Goal: Task Accomplishment & Management: Use online tool/utility

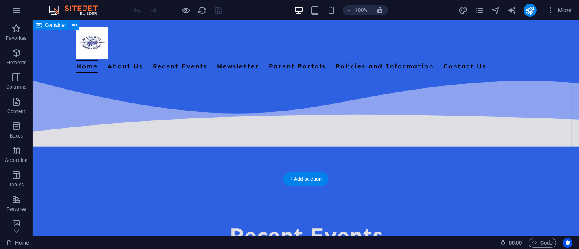
scroll to position [678, 0]
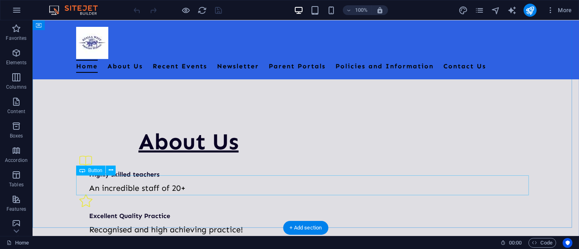
scroll to position [434, 0]
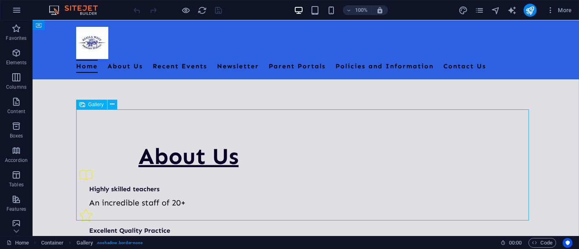
select select "4"
select select "%"
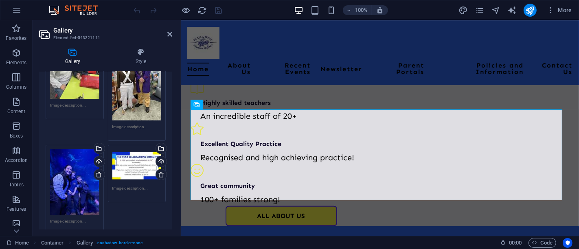
scroll to position [136, 0]
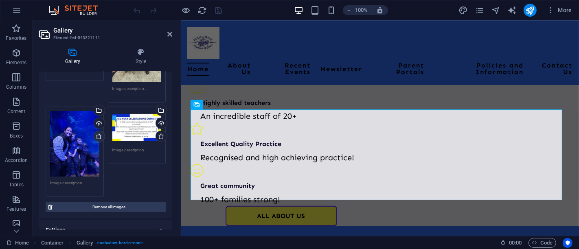
click at [101, 135] on icon at bounding box center [99, 136] width 7 height 7
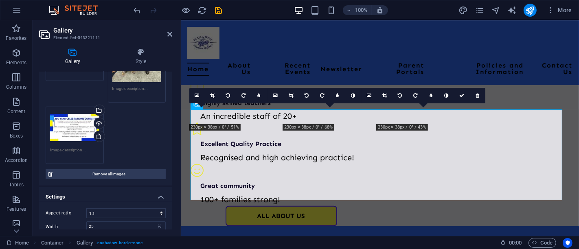
click at [100, 134] on icon at bounding box center [99, 136] width 7 height 7
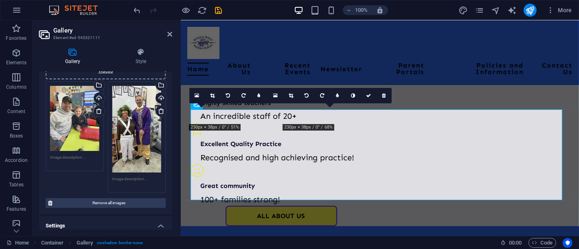
scroll to position [45, 0]
click at [162, 114] on link at bounding box center [160, 110] width 11 height 11
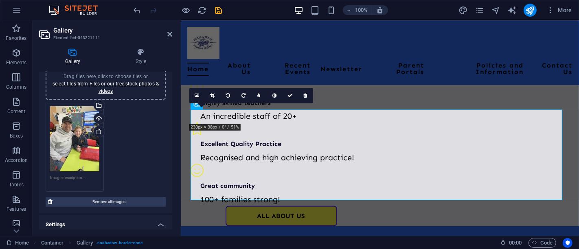
scroll to position [0, 0]
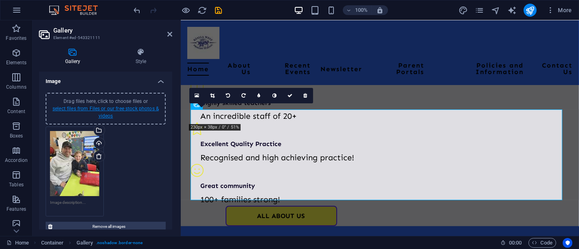
click at [110, 107] on link "select files from Files or our free stock photos & videos" at bounding box center [106, 112] width 106 height 13
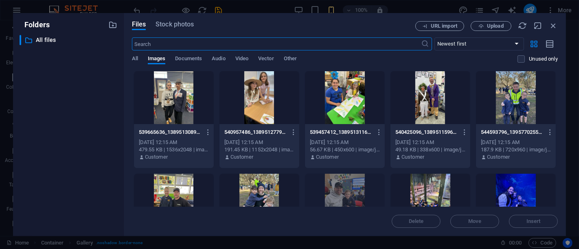
scroll to position [473, 0]
click at [185, 109] on div at bounding box center [174, 97] width 80 height 53
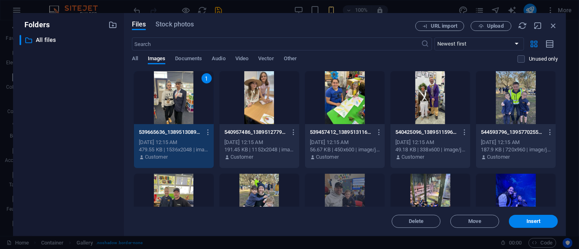
click at [185, 109] on div "1" at bounding box center [174, 97] width 80 height 53
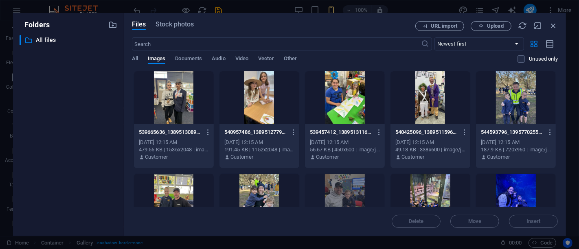
click at [185, 109] on div at bounding box center [174, 97] width 80 height 53
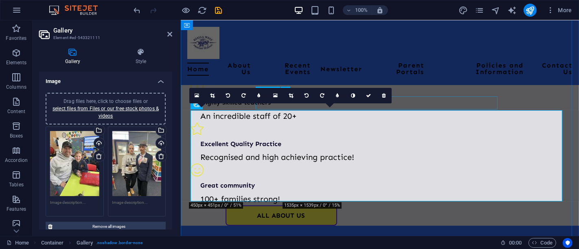
scroll to position [487, 0]
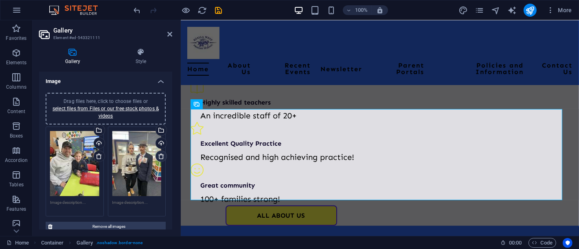
click at [161, 158] on icon at bounding box center [161, 156] width 7 height 7
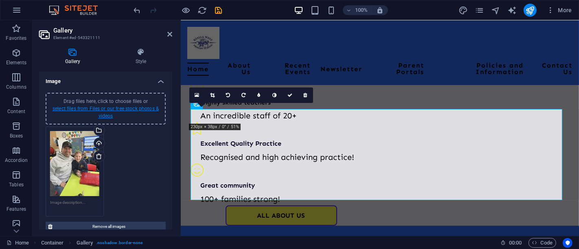
click at [110, 109] on link "select files from Files or our free stock photos & videos" at bounding box center [106, 112] width 106 height 13
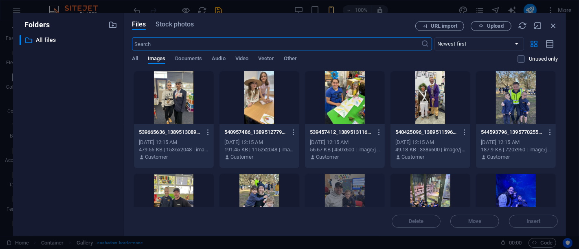
scroll to position [473, 0]
click at [171, 105] on div at bounding box center [174, 97] width 80 height 53
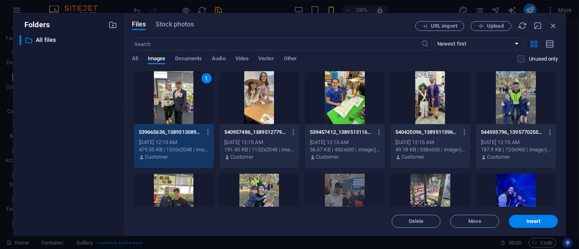
click at [430, 108] on div at bounding box center [430, 97] width 80 height 53
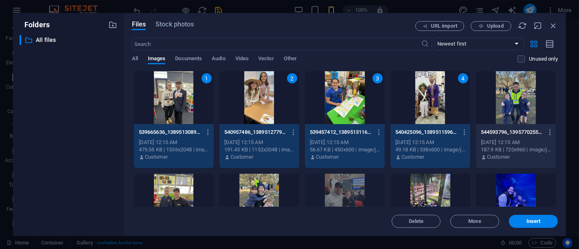
scroll to position [45, 0]
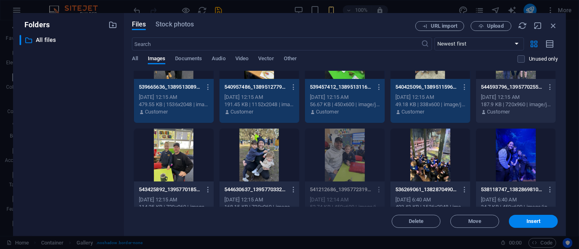
click at [508, 164] on div at bounding box center [516, 155] width 80 height 53
click at [433, 165] on div at bounding box center [430, 155] width 80 height 53
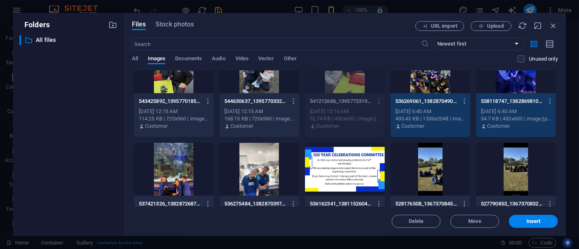
scroll to position [136, 0]
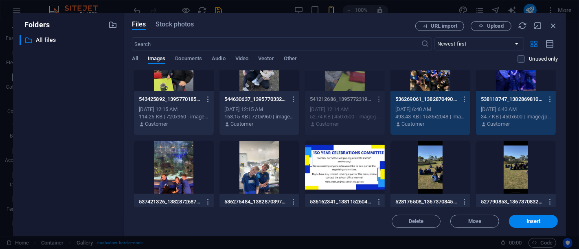
click at [171, 175] on div at bounding box center [174, 167] width 80 height 53
click at [260, 169] on div at bounding box center [259, 167] width 80 height 53
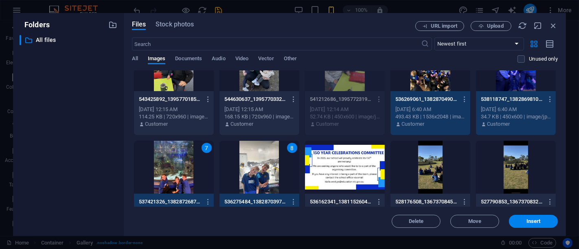
click at [338, 169] on div at bounding box center [345, 167] width 80 height 53
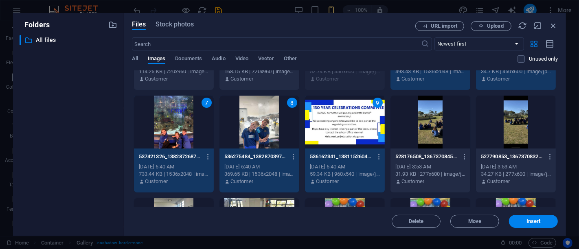
click at [422, 123] on div at bounding box center [430, 122] width 80 height 53
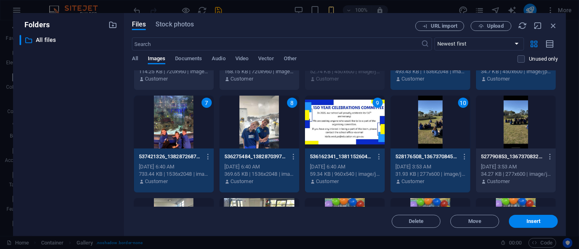
click at [503, 123] on div at bounding box center [516, 122] width 80 height 53
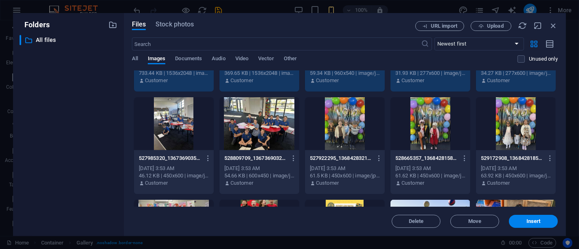
scroll to position [271, 0]
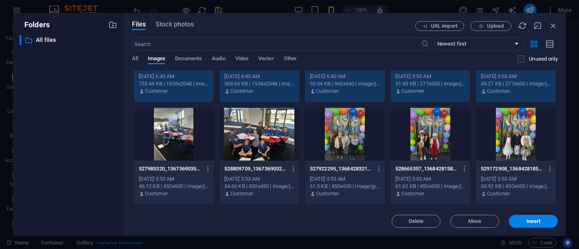
click at [193, 143] on div at bounding box center [174, 134] width 80 height 53
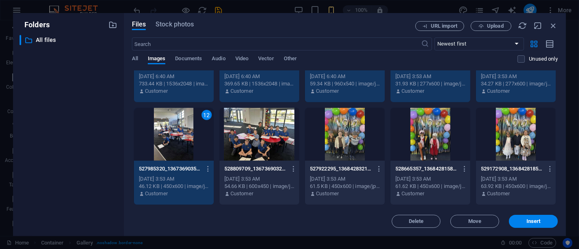
click at [236, 143] on div at bounding box center [259, 134] width 80 height 53
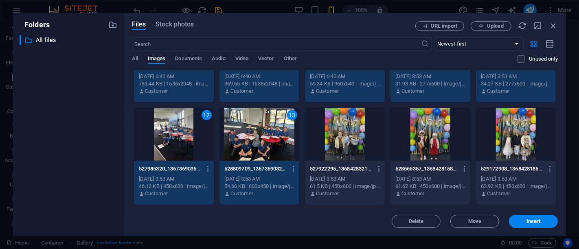
click at [371, 138] on div at bounding box center [345, 134] width 80 height 53
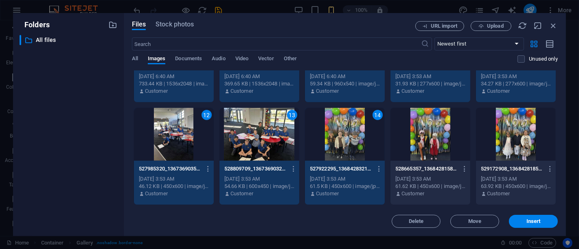
click at [421, 138] on div at bounding box center [430, 134] width 80 height 53
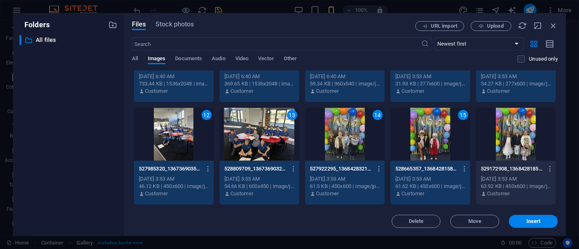
click at [501, 138] on div at bounding box center [516, 134] width 80 height 53
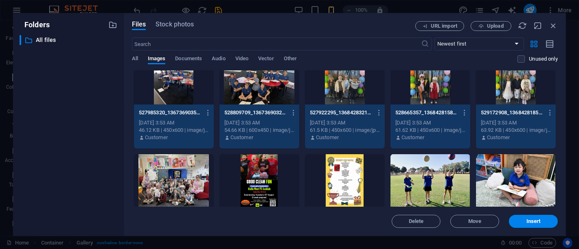
scroll to position [361, 0]
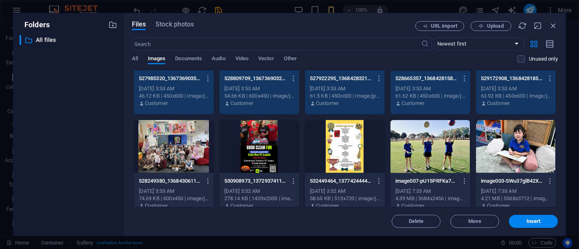
click at [162, 153] on div at bounding box center [174, 146] width 80 height 53
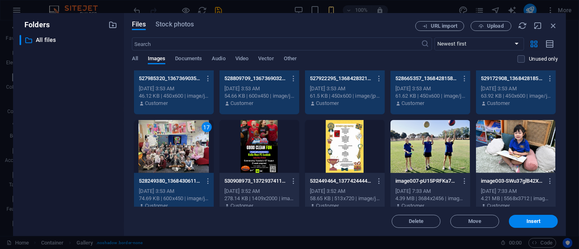
click at [254, 152] on div at bounding box center [259, 146] width 80 height 53
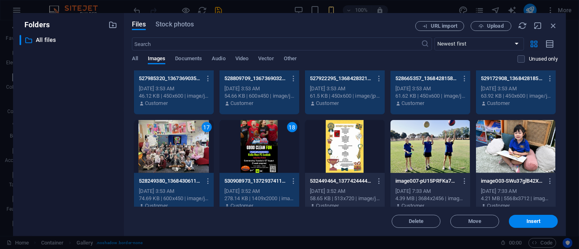
click at [337, 144] on div at bounding box center [345, 146] width 80 height 53
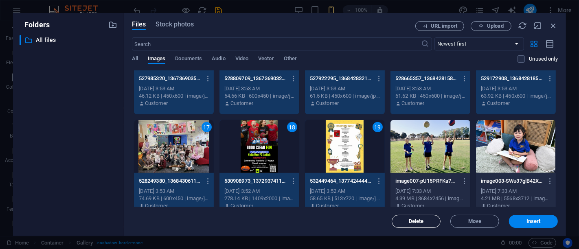
click at [423, 221] on span "Delete" at bounding box center [416, 221] width 15 height 5
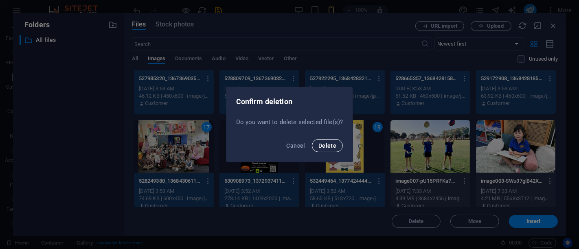
click at [329, 148] on span "Delete" at bounding box center [327, 145] width 18 height 7
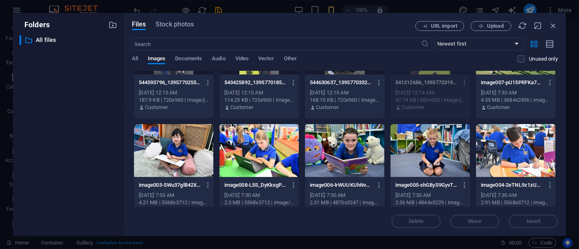
scroll to position [0, 0]
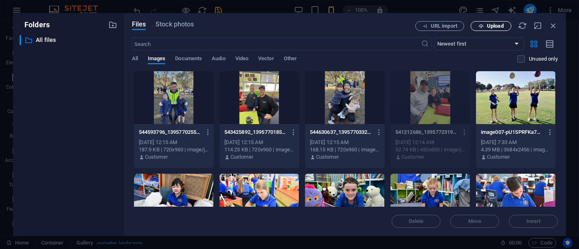
click at [480, 22] on button "Upload" at bounding box center [490, 26] width 41 height 10
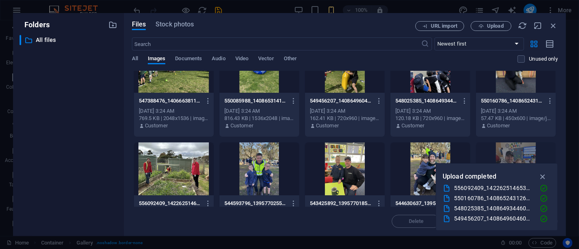
scroll to position [45, 0]
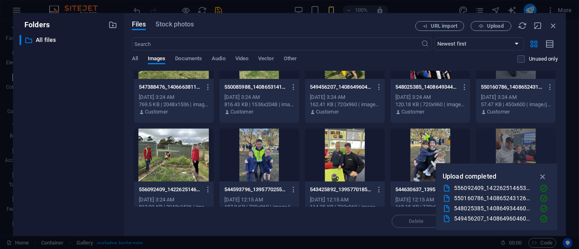
click at [182, 166] on div at bounding box center [174, 155] width 80 height 53
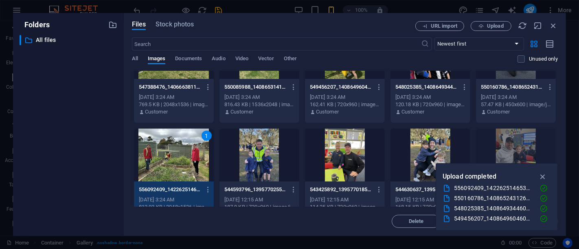
scroll to position [0, 0]
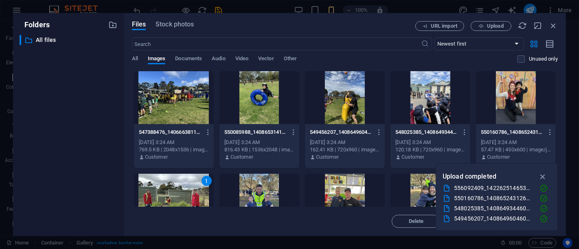
click at [508, 110] on div at bounding box center [516, 97] width 80 height 53
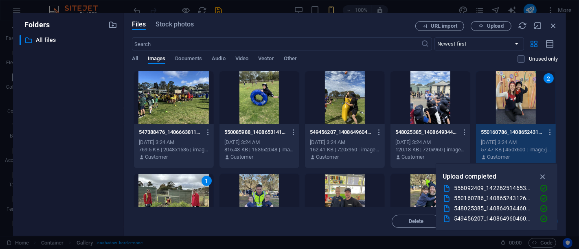
click at [160, 107] on div at bounding box center [174, 97] width 80 height 53
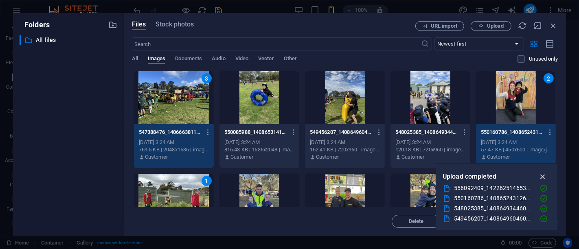
click at [542, 177] on icon "button" at bounding box center [542, 176] width 9 height 9
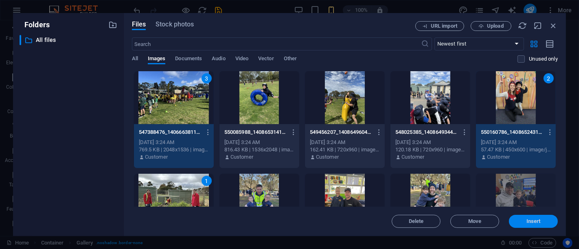
click at [523, 223] on span "Insert" at bounding box center [533, 221] width 42 height 5
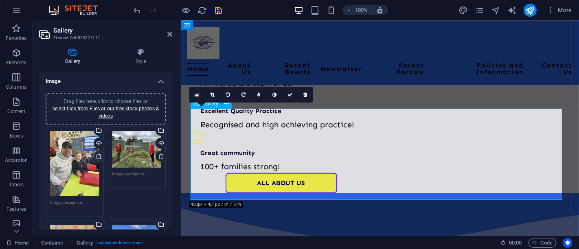
scroll to position [532, 0]
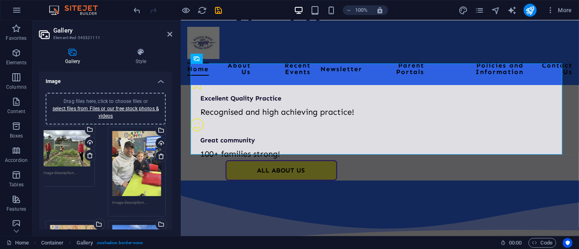
drag, startPoint x: 132, startPoint y: 147, endPoint x: 62, endPoint y: 146, distance: 69.6
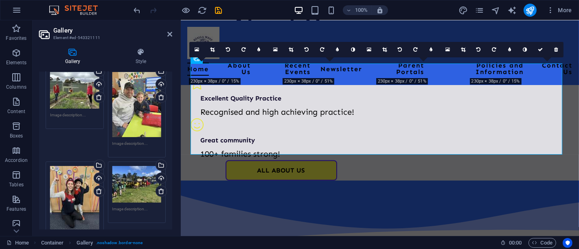
scroll to position [45, 0]
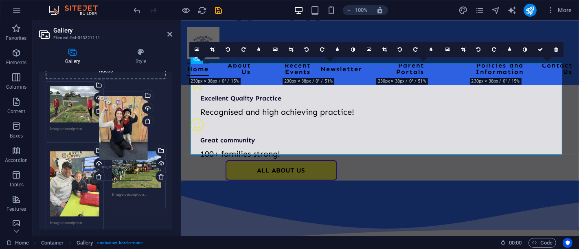
drag, startPoint x: 77, startPoint y: 184, endPoint x: 127, endPoint y: 101, distance: 96.5
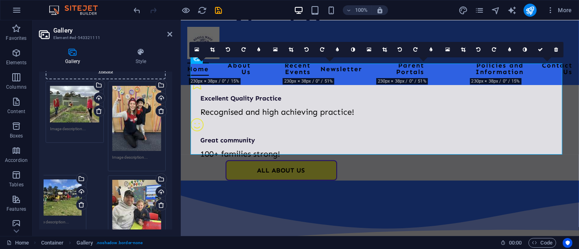
drag, startPoint x: 133, startPoint y: 190, endPoint x: 55, endPoint y: 190, distance: 78.1
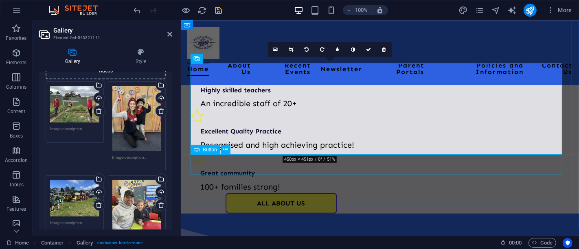
scroll to position [487, 0]
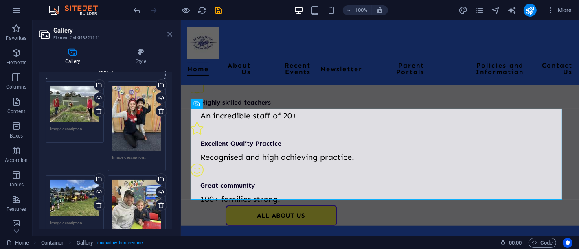
click at [171, 33] on icon at bounding box center [169, 34] width 5 height 7
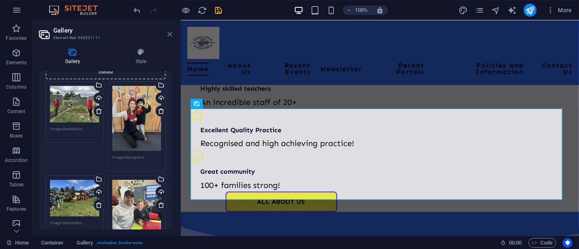
scroll to position [435, 0]
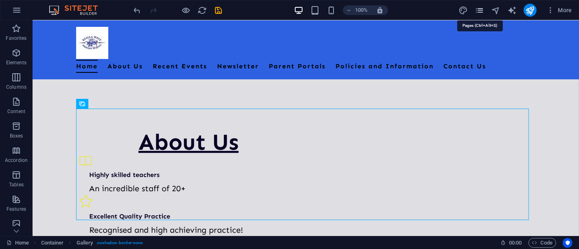
click at [482, 9] on icon "pages" at bounding box center [479, 10] width 9 height 9
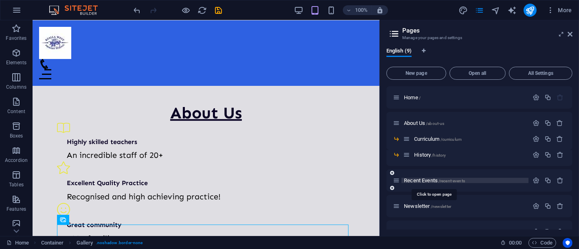
click at [434, 182] on span "Recent Events /recent-events" at bounding box center [434, 180] width 61 height 6
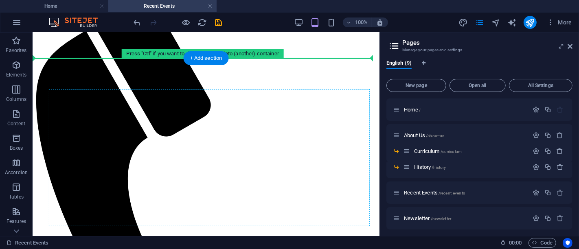
scroll to position [39, 0]
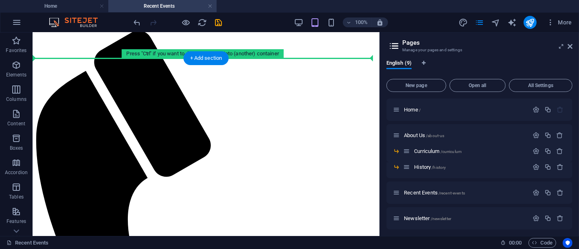
drag, startPoint x: 121, startPoint y: 133, endPoint x: 146, endPoint y: 78, distance: 60.7
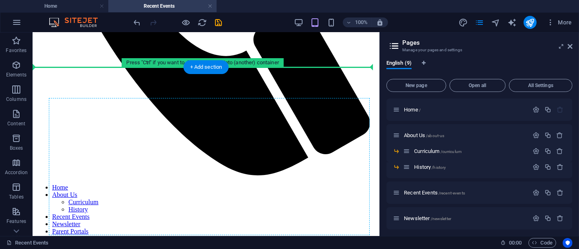
scroll to position [310, 0]
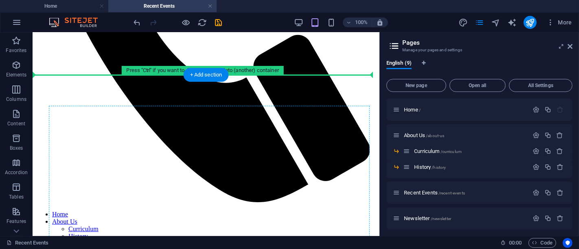
drag, startPoint x: 43, startPoint y: 93, endPoint x: 114, endPoint y: 133, distance: 81.8
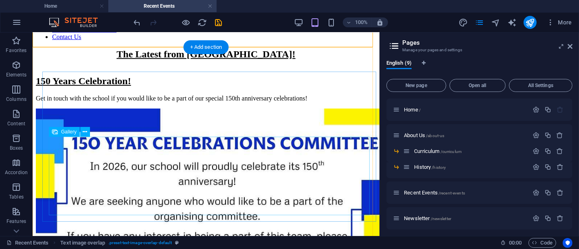
scroll to position [536, 0]
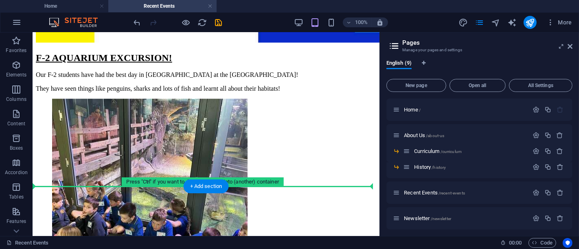
drag, startPoint x: 37, startPoint y: 89, endPoint x: 55, endPoint y: 163, distance: 76.7
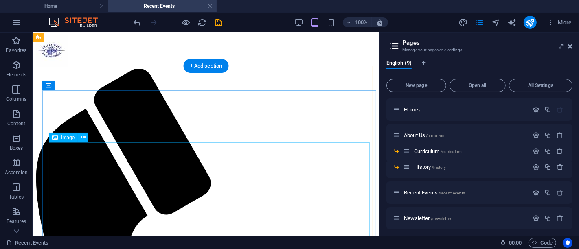
scroll to position [0, 0]
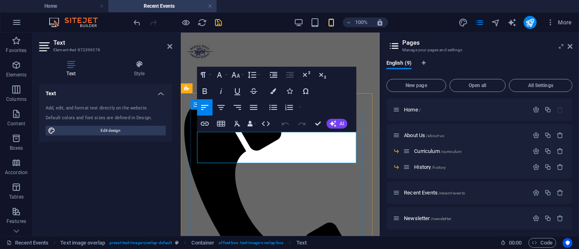
drag, startPoint x: 239, startPoint y: 156, endPoint x: 197, endPoint y: 137, distance: 46.1
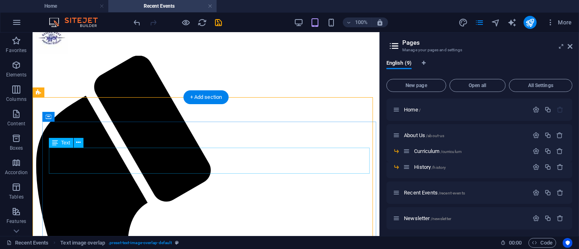
scroll to position [45, 0]
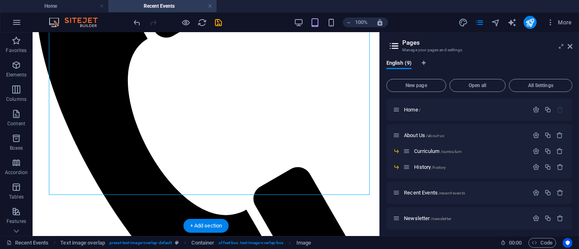
scroll to position [181, 0]
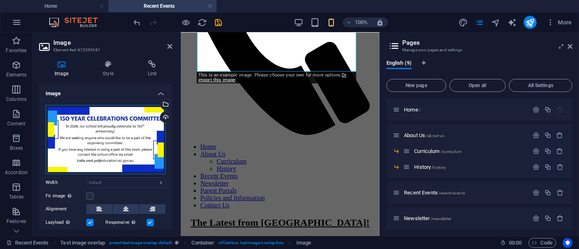
click at [140, 124] on div "Drag files here, click to choose files or select files from Files or our free s…" at bounding box center [106, 139] width 120 height 69
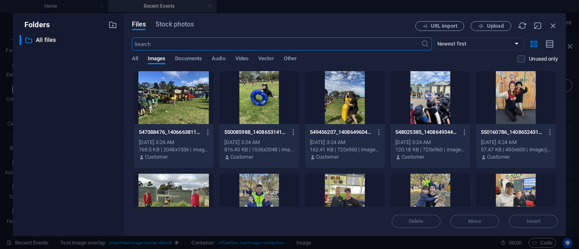
scroll to position [45, 0]
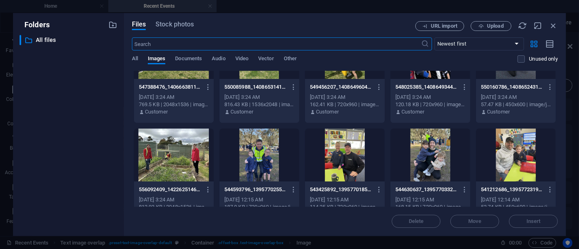
click at [191, 162] on div at bounding box center [174, 155] width 80 height 53
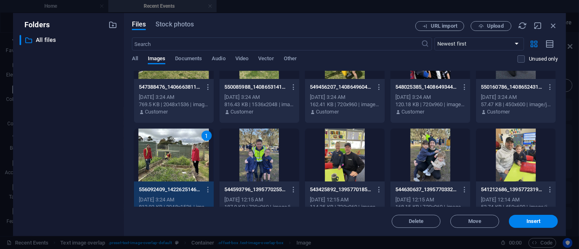
click at [191, 162] on div "1" at bounding box center [174, 155] width 80 height 53
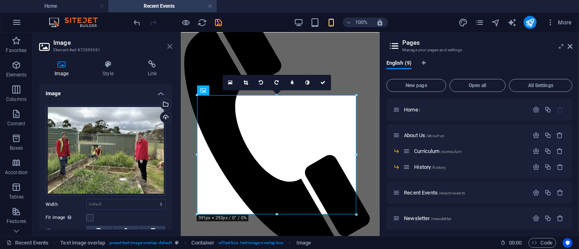
click at [170, 48] on icon at bounding box center [169, 46] width 5 height 7
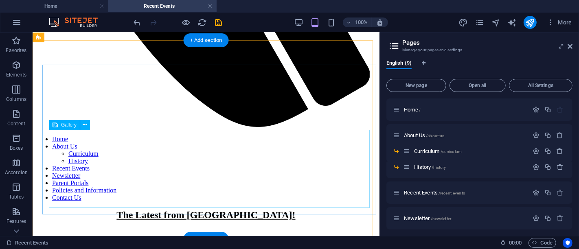
scroll to position [384, 0]
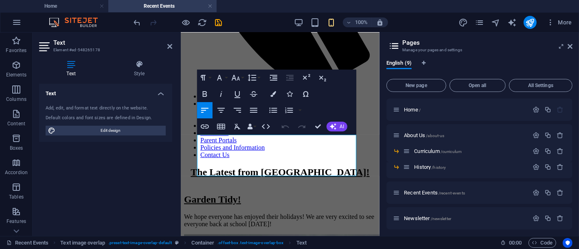
drag, startPoint x: 332, startPoint y: 170, endPoint x: 349, endPoint y: 158, distance: 21.2
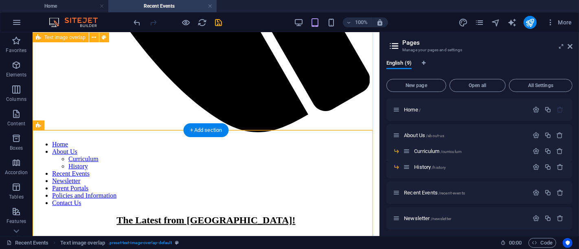
scroll to position [387, 0]
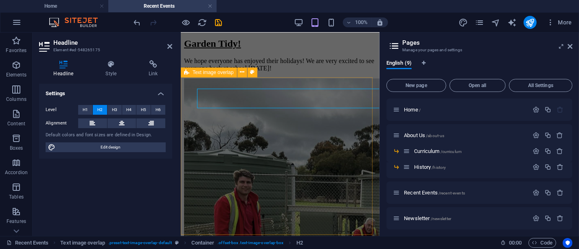
scroll to position [208, 0]
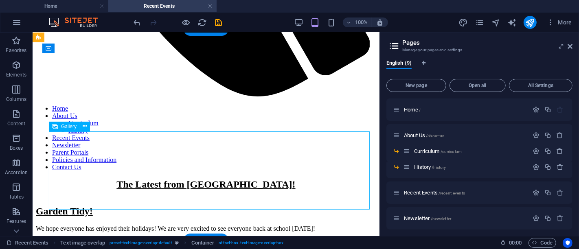
select select "4"
select select "%"
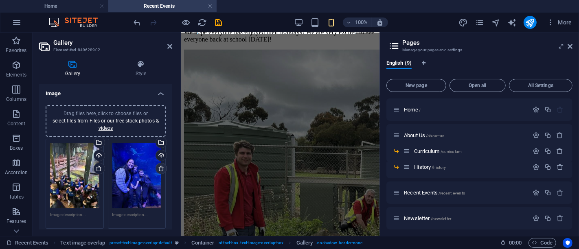
click at [158, 169] on icon at bounding box center [161, 168] width 7 height 7
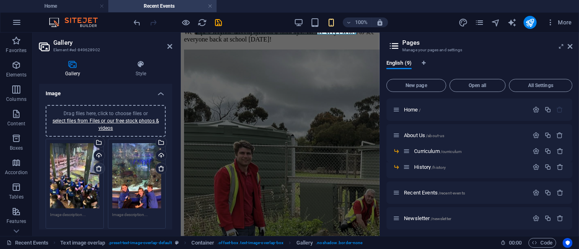
click at [100, 169] on icon at bounding box center [99, 168] width 7 height 7
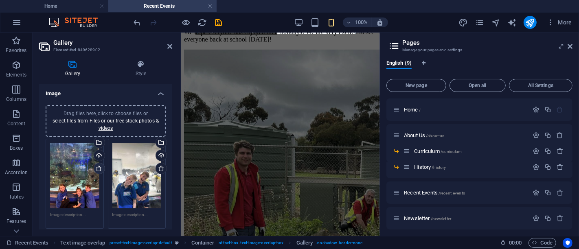
click at [100, 169] on icon at bounding box center [99, 168] width 7 height 7
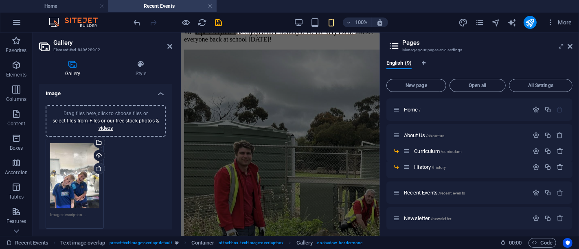
click at [100, 169] on icon at bounding box center [99, 168] width 7 height 7
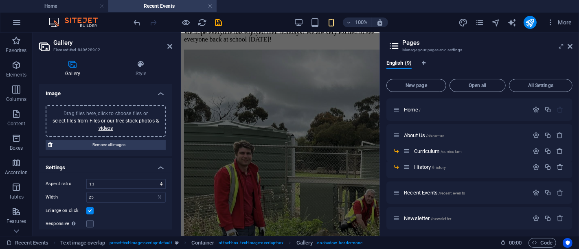
click at [112, 123] on div "Drag files here, click to choose files or select files from Files or our free s…" at bounding box center [105, 121] width 110 height 22
click at [132, 118] on link "select files from Files or our free stock photos & videos" at bounding box center [106, 124] width 106 height 13
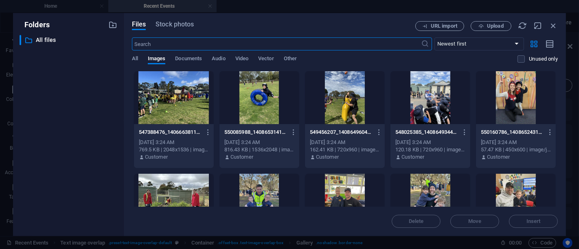
click at [429, 106] on div at bounding box center [430, 97] width 80 height 53
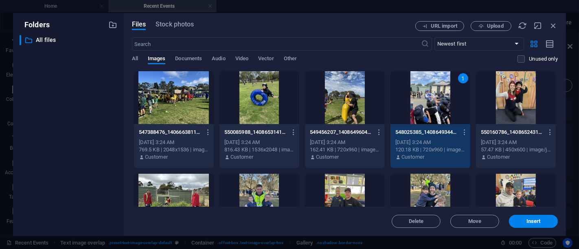
click at [501, 101] on div at bounding box center [516, 97] width 80 height 53
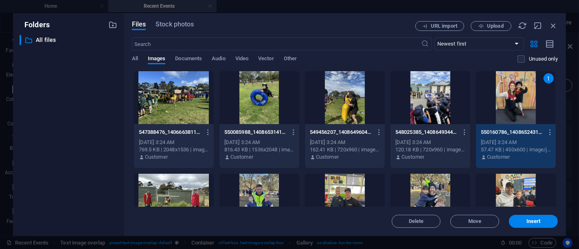
click at [242, 102] on div at bounding box center [259, 97] width 80 height 53
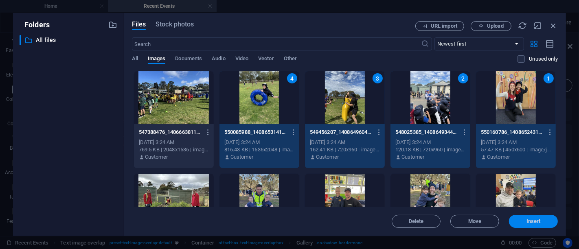
click at [519, 220] on span "Insert" at bounding box center [533, 221] width 42 height 5
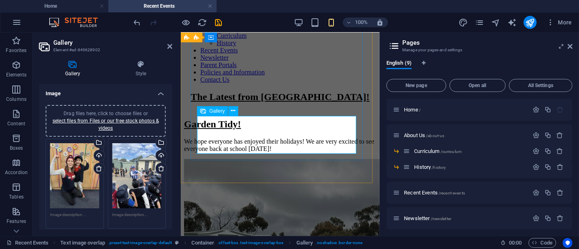
scroll to position [296, 0]
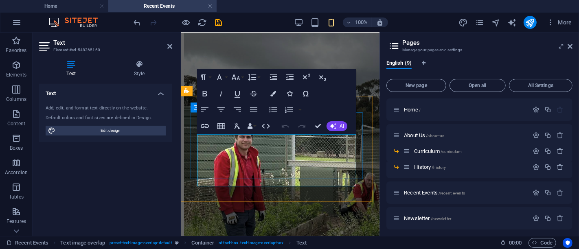
scroll to position [383, 0]
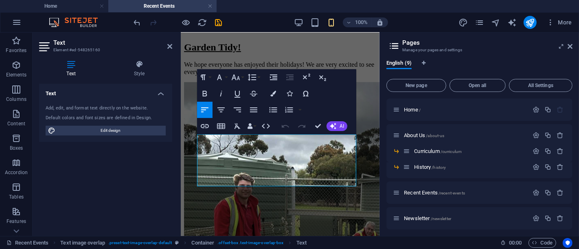
click at [167, 45] on h2 "Text" at bounding box center [112, 42] width 119 height 7
drag, startPoint x: 328, startPoint y: 179, endPoint x: 201, endPoint y: 139, distance: 133.6
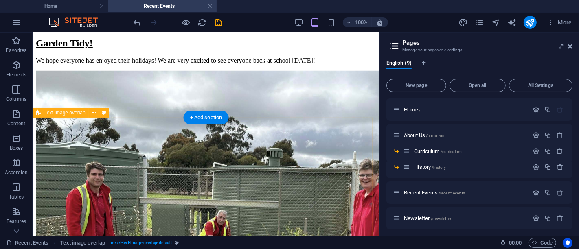
scroll to position [538, 0]
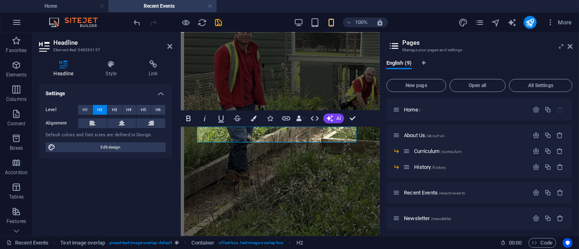
scroll to position [376, 0]
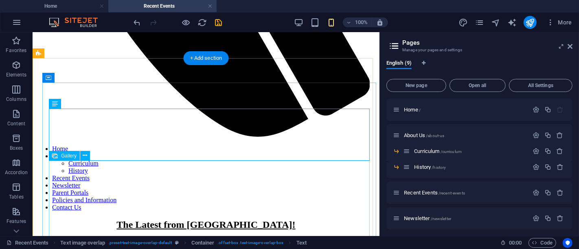
scroll to position [599, 0]
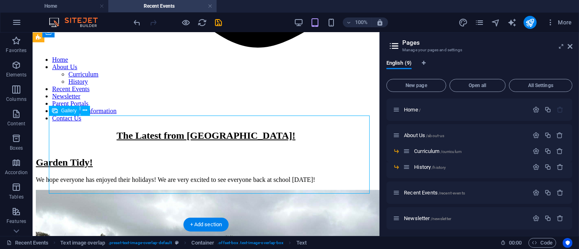
select select "4"
select select "%"
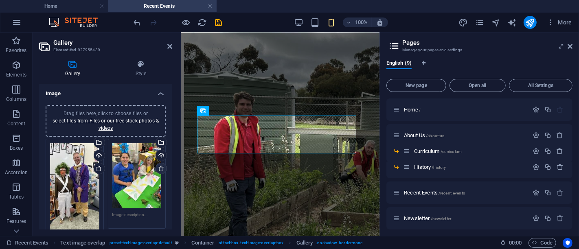
click at [160, 169] on icon at bounding box center [161, 168] width 7 height 7
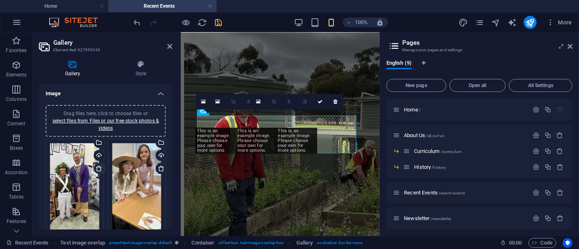
click at [98, 169] on icon at bounding box center [99, 168] width 7 height 7
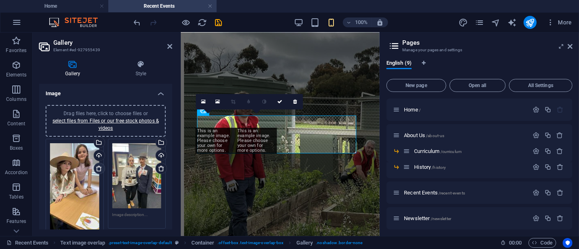
click at [98, 169] on icon at bounding box center [99, 168] width 7 height 7
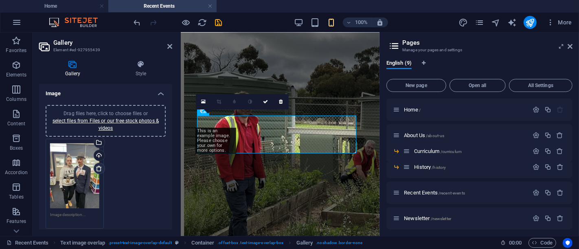
click at [98, 169] on icon at bounding box center [99, 168] width 7 height 7
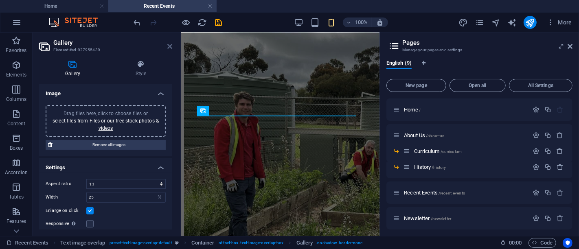
click at [169, 46] on icon at bounding box center [169, 46] width 5 height 7
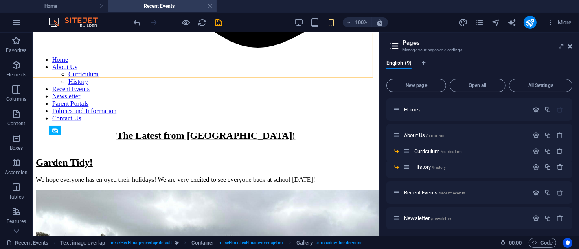
scroll to position [624, 0]
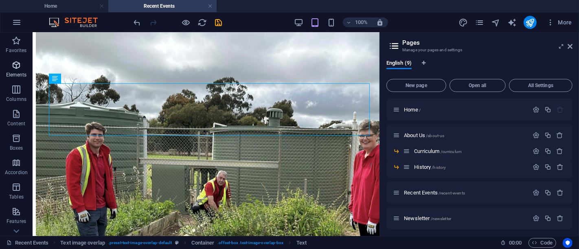
click at [16, 73] on p "Elements" at bounding box center [16, 75] width 21 height 7
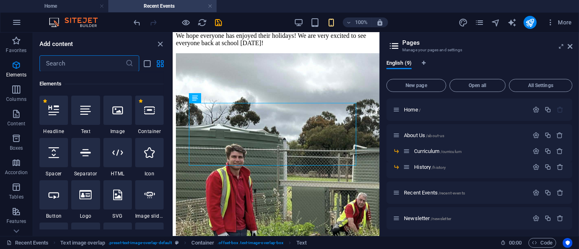
scroll to position [87, 0]
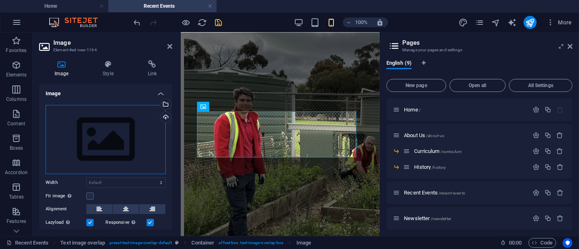
click at [136, 129] on div "Drag files here, click to choose files or select files from Files or our free s…" at bounding box center [106, 139] width 120 height 69
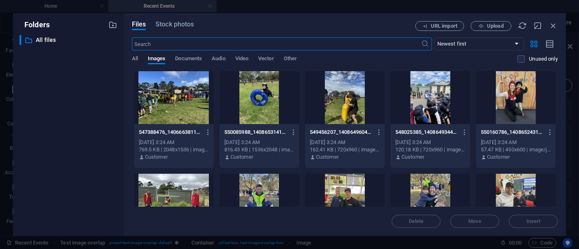
click at [183, 116] on div at bounding box center [174, 97] width 80 height 53
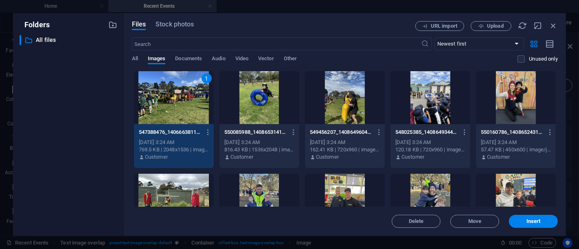
click at [183, 116] on div "1" at bounding box center [174, 97] width 80 height 53
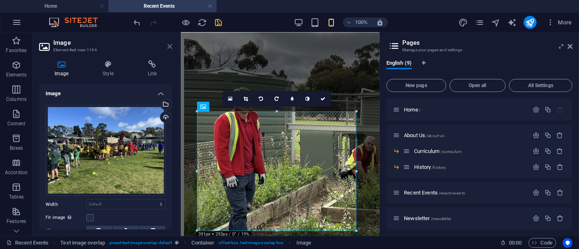
click at [167, 43] on icon at bounding box center [169, 46] width 5 height 7
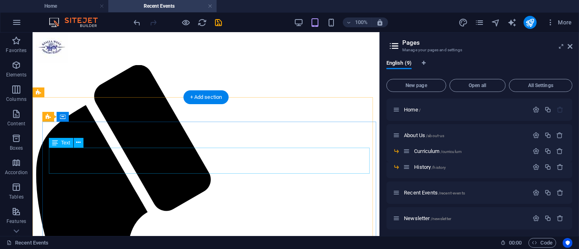
scroll to position [0, 0]
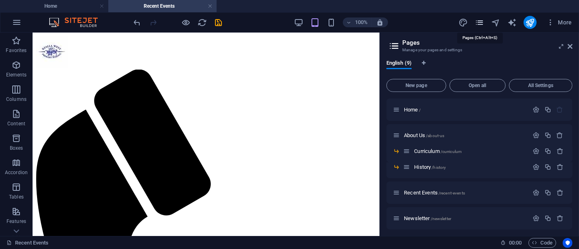
click at [480, 19] on icon "pages" at bounding box center [479, 22] width 9 height 9
click at [433, 217] on span "/newsletter" at bounding box center [441, 219] width 21 height 4
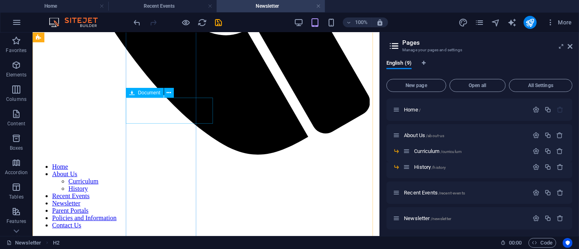
scroll to position [407, 0]
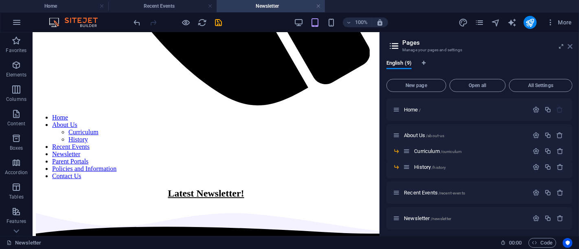
click at [569, 45] on icon at bounding box center [569, 46] width 5 height 7
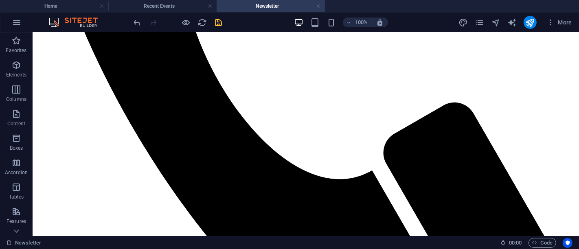
click at [221, 21] on icon "save" at bounding box center [218, 22] width 9 height 9
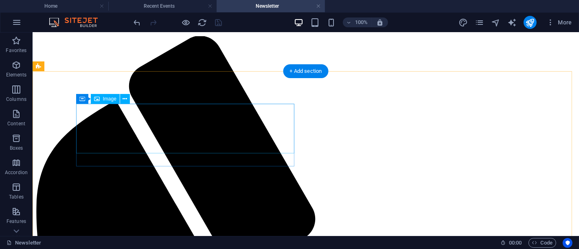
scroll to position [0, 0]
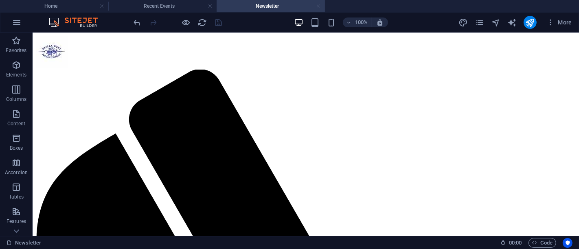
click at [317, 6] on link at bounding box center [318, 6] width 5 height 8
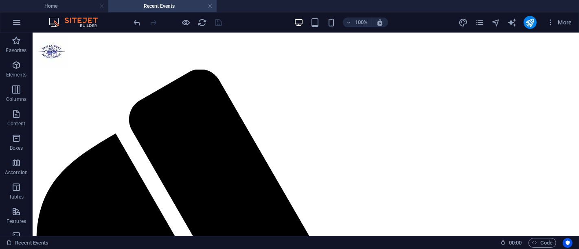
click at [212, 6] on h4 "Recent Events" at bounding box center [162, 6] width 108 height 9
click at [209, 6] on link at bounding box center [210, 6] width 5 height 8
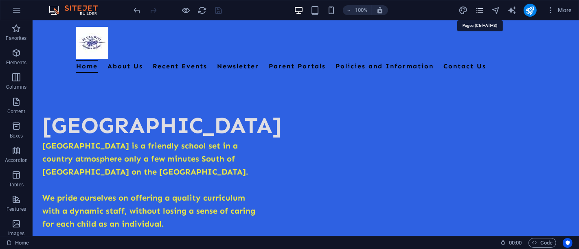
click at [478, 10] on icon "pages" at bounding box center [479, 10] width 9 height 9
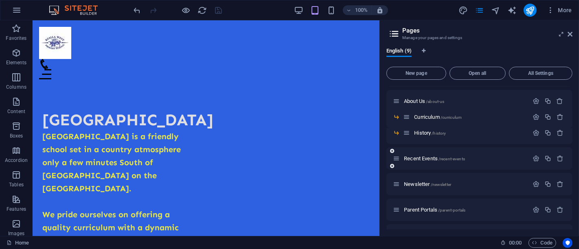
scroll to position [68, 0]
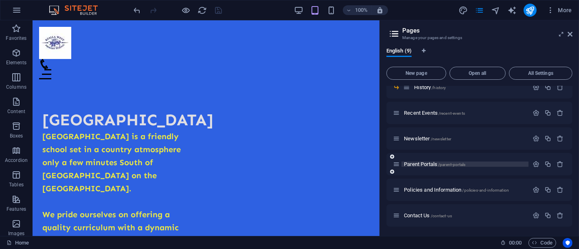
click at [425, 163] on span "Parent Portals /parent-portals" at bounding box center [434, 164] width 61 height 6
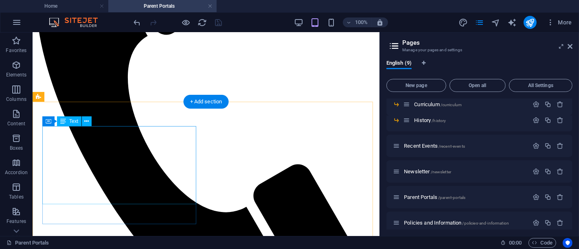
scroll to position [226, 0]
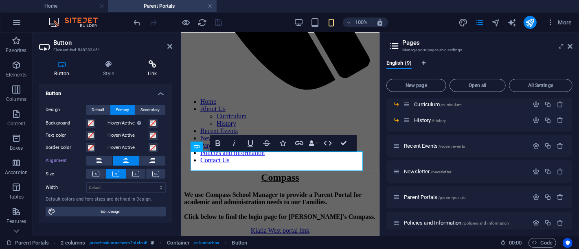
click at [147, 67] on icon at bounding box center [152, 64] width 40 height 8
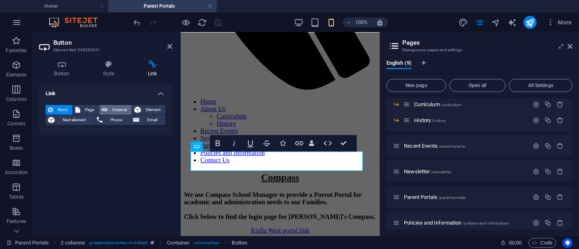
click at [125, 110] on span "External" at bounding box center [119, 110] width 19 height 10
select select "blank"
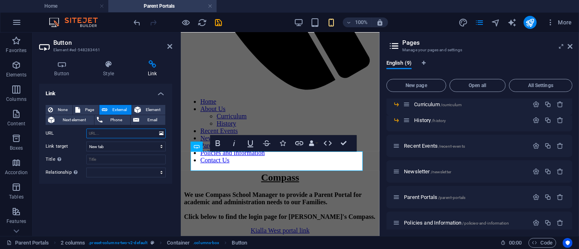
click at [104, 135] on input "URL" at bounding box center [125, 134] width 79 height 10
paste input "[URL][DOMAIN_NAME]"
type input "[URL][DOMAIN_NAME]"
click at [130, 160] on input "Title Additional link description, should not be the same as the link text. The…" at bounding box center [125, 160] width 79 height 10
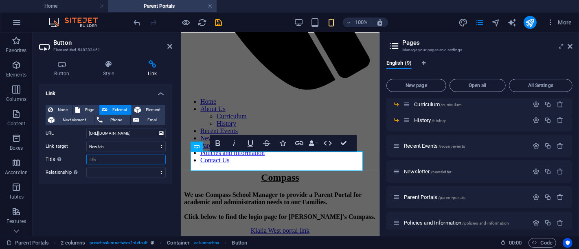
scroll to position [0, 0]
type input "Q"
type input "q"
type input "QKR by MasterCard"
click at [77, 69] on h4 "Button" at bounding box center [63, 68] width 49 height 17
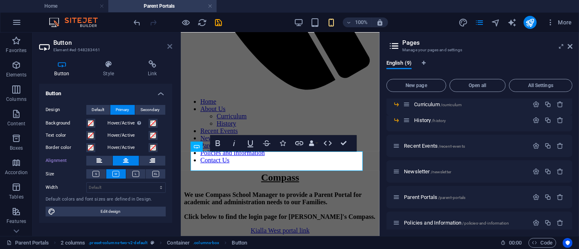
click at [171, 45] on icon at bounding box center [169, 46] width 5 height 7
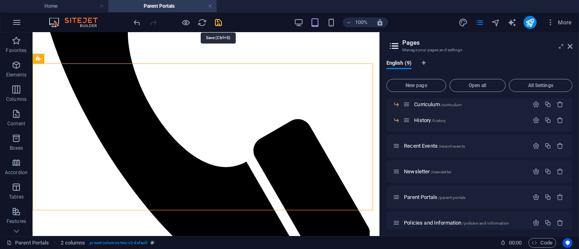
click at [217, 20] on icon "save" at bounding box center [218, 22] width 9 height 9
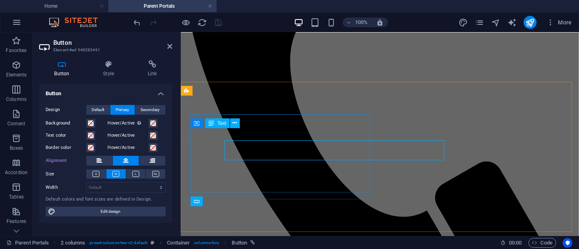
scroll to position [239, 0]
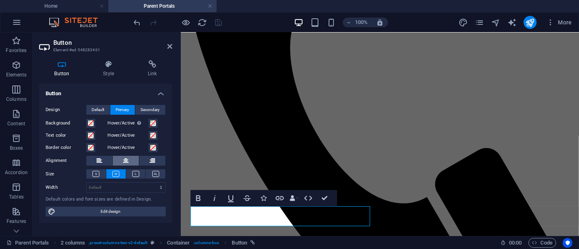
click at [132, 161] on button at bounding box center [126, 161] width 26 height 10
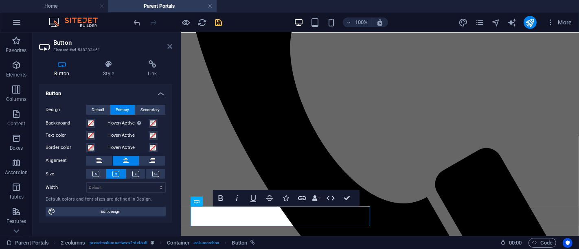
click at [170, 49] on icon at bounding box center [169, 46] width 5 height 7
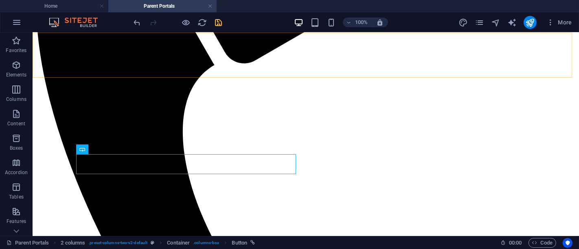
scroll to position [226, 0]
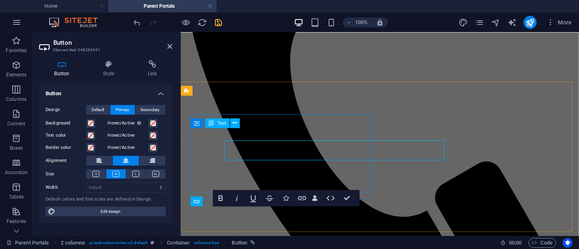
scroll to position [239, 0]
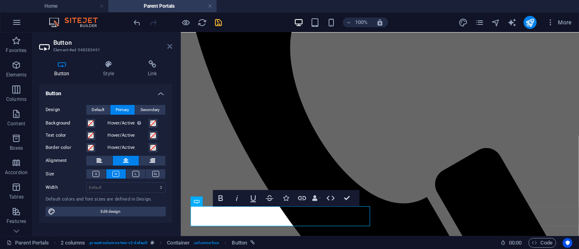
drag, startPoint x: 168, startPoint y: 46, endPoint x: 239, endPoint y: 84, distance: 80.3
click at [168, 46] on icon at bounding box center [169, 46] width 5 height 7
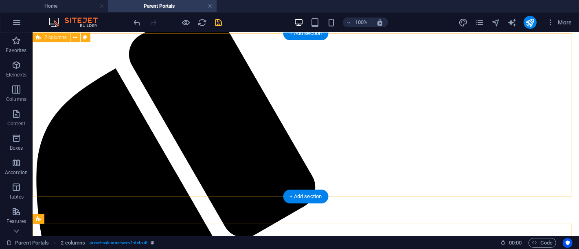
scroll to position [45, 0]
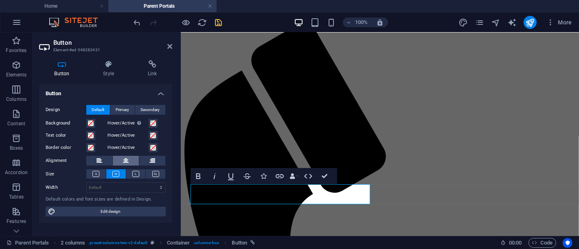
click at [128, 158] on icon at bounding box center [126, 161] width 6 height 10
click at [172, 44] on icon at bounding box center [169, 46] width 5 height 7
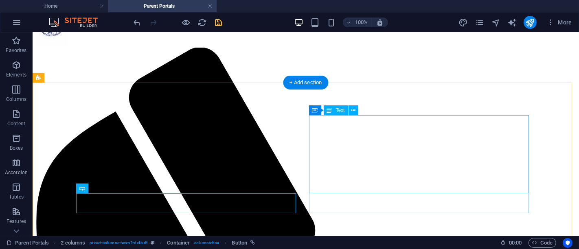
scroll to position [67, 0]
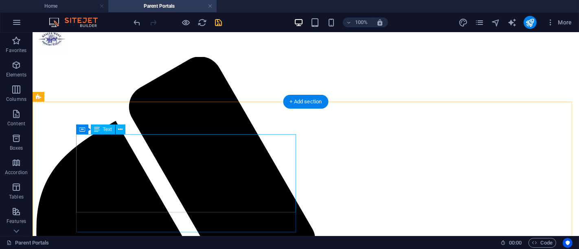
scroll to position [0, 0]
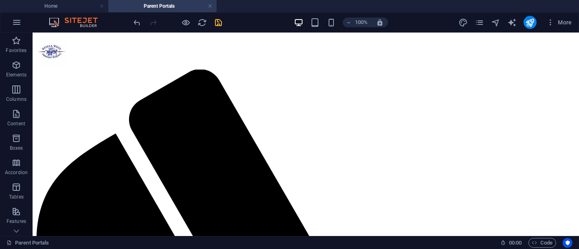
click at [223, 25] on icon "save" at bounding box center [218, 22] width 9 height 9
click at [535, 23] on button "publish" at bounding box center [529, 22] width 13 height 13
